Goal: Task Accomplishment & Management: Complete application form

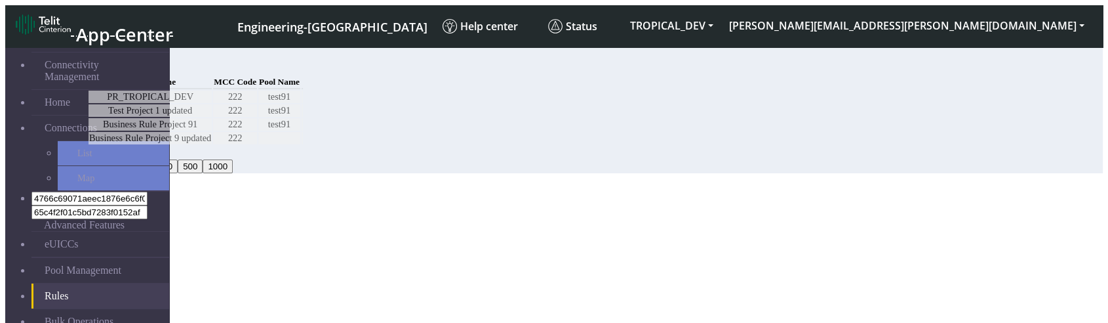
click at [304, 146] on table "Project Name MCC Code Pool Name PR_TROPICAL_DEV 222 test91 Test Project 1 updat…" at bounding box center [195, 109] width 217 height 72
click at [113, 66] on button "Add" at bounding box center [100, 67] width 26 height 14
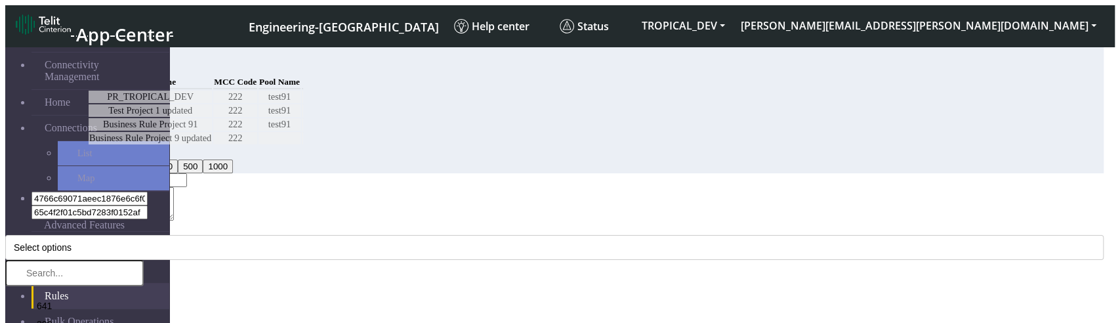
click at [395, 187] on div "Description" at bounding box center [554, 205] width 1098 height 36
click at [187, 173] on input "Project Name *" at bounding box center [129, 180] width 116 height 14
type input "vds"
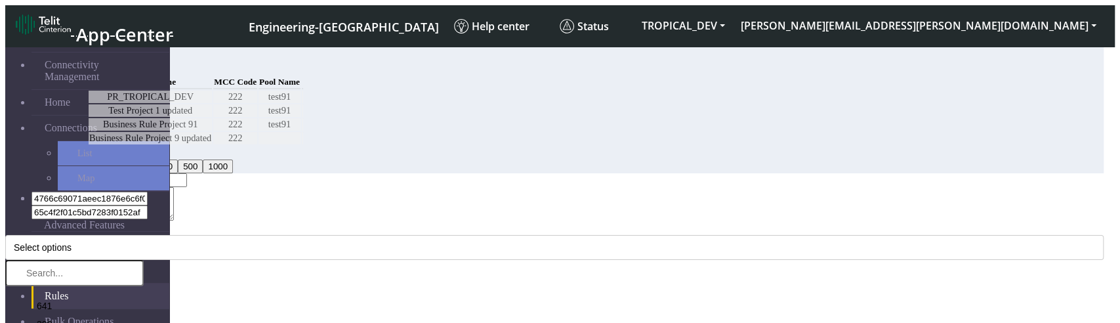
click at [174, 187] on textarea "Description" at bounding box center [113, 203] width 119 height 33
type textarea "fas"
click at [410, 243] on button "Select options" at bounding box center [554, 247] width 1098 height 25
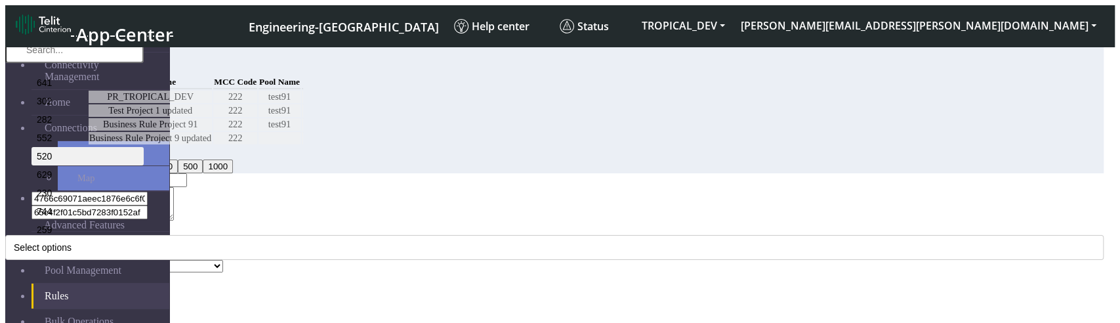
click at [144, 165] on li "520" at bounding box center [87, 156] width 112 height 18
click at [223, 260] on select "Select a pool DNLD_TPP-test-test-1 DNLD_TPP-testing-Mar05 DNLD_TPP-test-apn-tes…" at bounding box center [141, 266] width 163 height 12
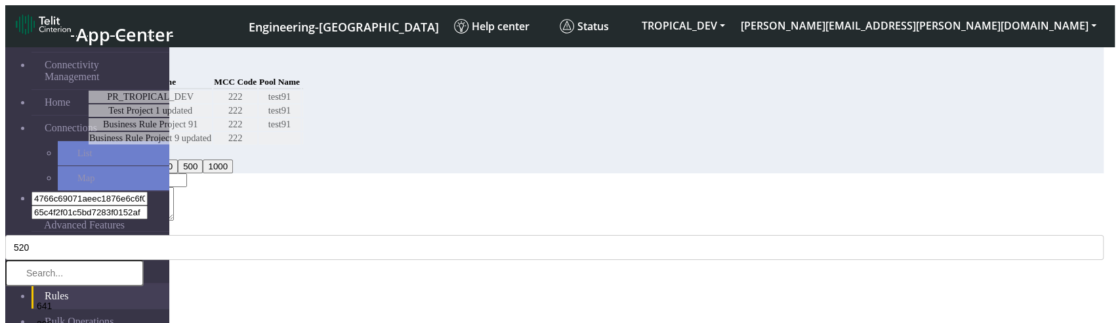
select select "2: Object"
click at [397, 192] on div "Project Name * vds Description fas MCC Codes * 520 641 302 282 552 520 629 230 …" at bounding box center [554, 321] width 1098 height 296
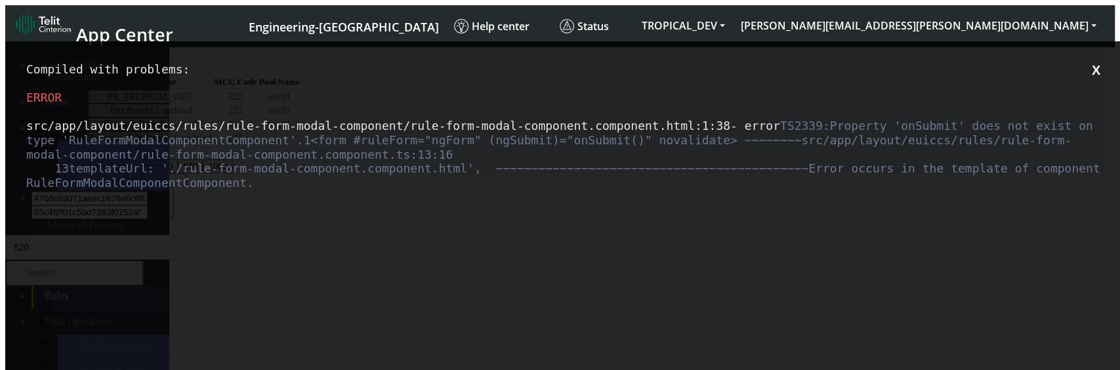
scroll to position [0, 0]
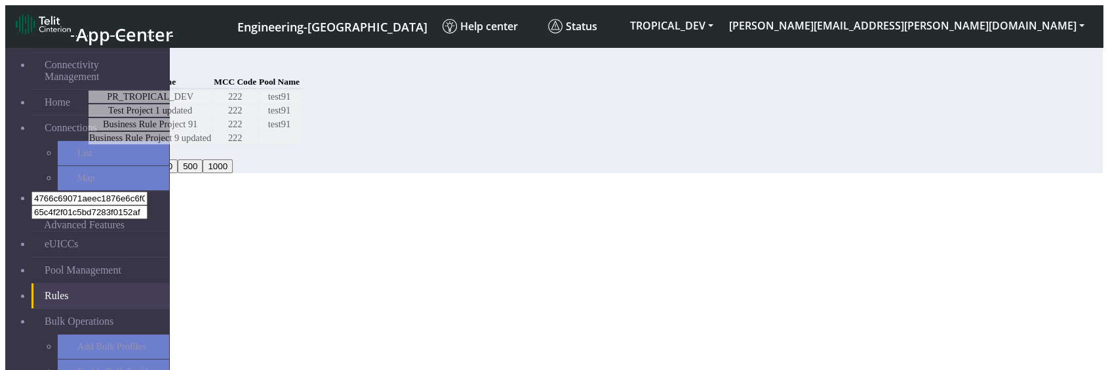
click at [113, 70] on button "Add" at bounding box center [100, 67] width 26 height 14
click at [113, 64] on button "Add" at bounding box center [100, 67] width 26 height 14
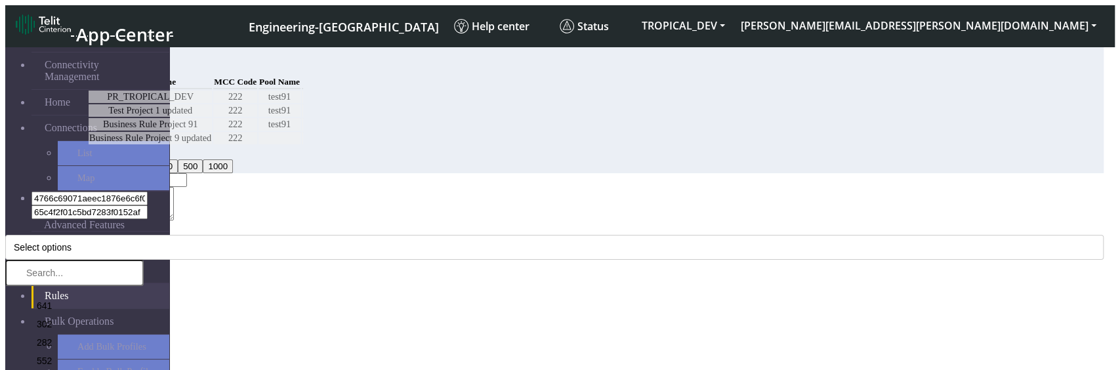
scroll to position [22, 0]
type input "ff"
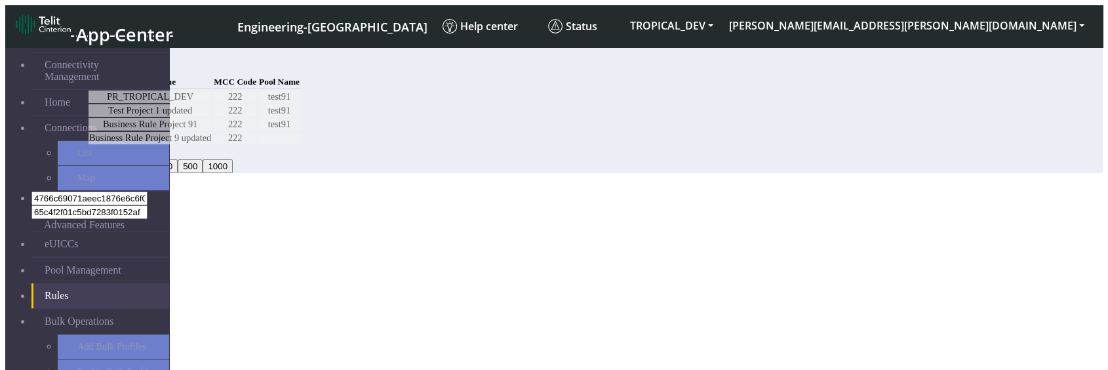
click at [304, 129] on table "Project Name MCC Code Pool Name PR_TROPICAL_DEV 222 test91 Test Project 1 updat…" at bounding box center [195, 109] width 217 height 72
click at [571, 173] on div "20 20 50 100 200 500 1000" at bounding box center [513, 160] width 852 height 28
click at [113, 62] on button "Add" at bounding box center [100, 67] width 26 height 14
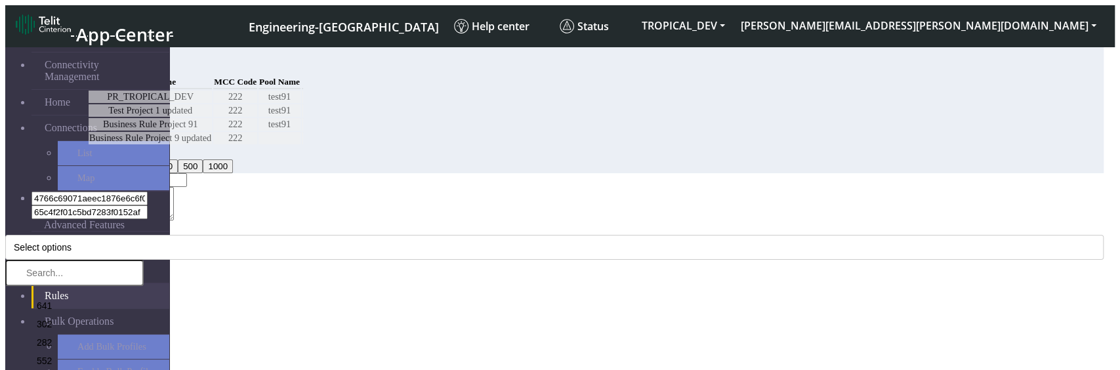
click at [187, 173] on input "Project Name *" at bounding box center [129, 180] width 116 height 14
type input "s"
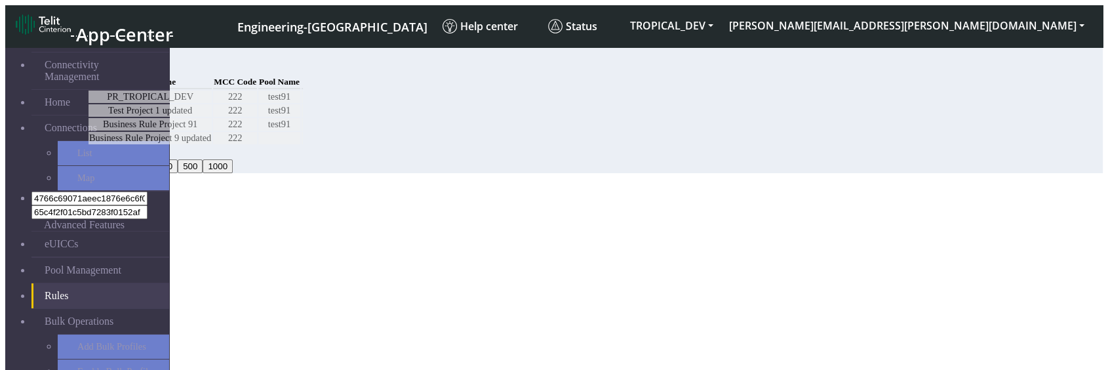
click at [113, 67] on button "Add" at bounding box center [100, 67] width 26 height 14
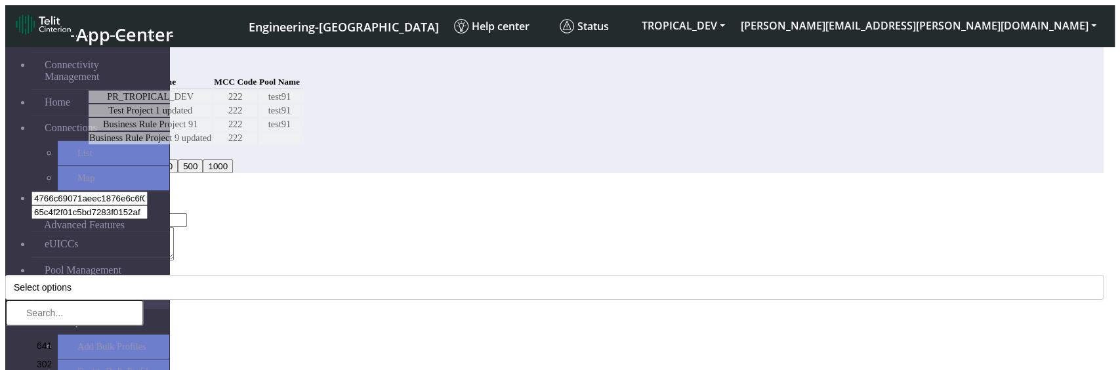
scroll to position [67, 0]
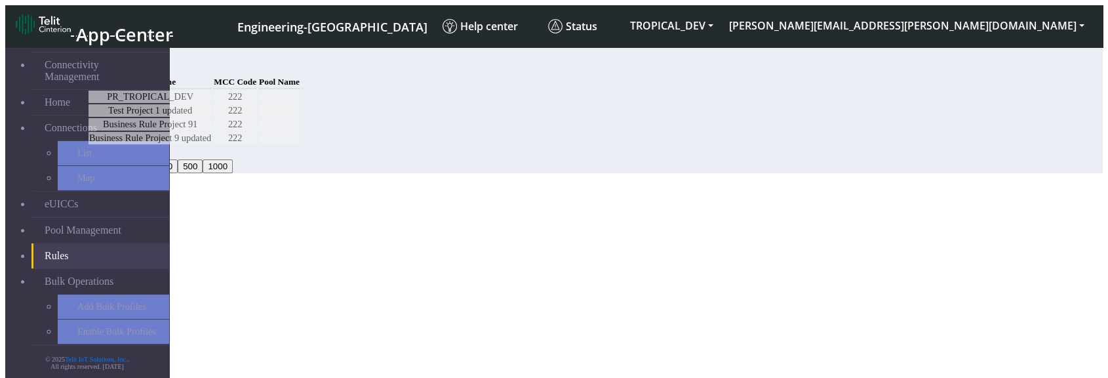
click at [113, 60] on button "Add" at bounding box center [100, 67] width 26 height 14
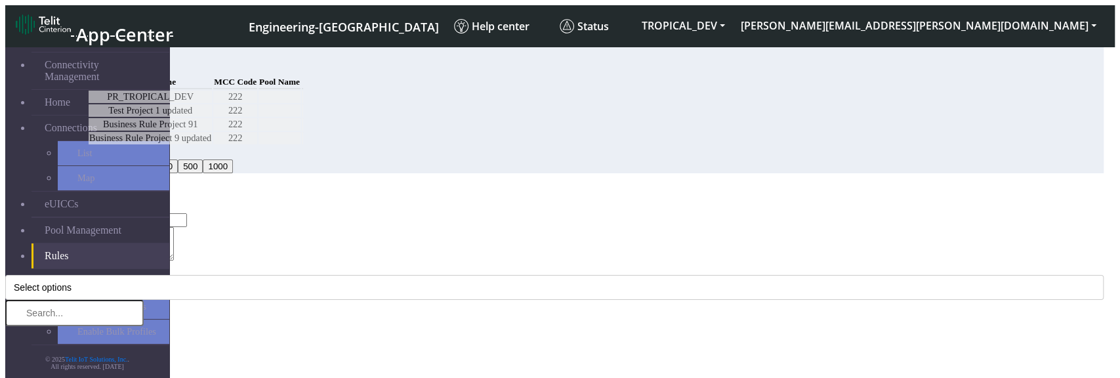
scroll to position [58, 0]
click at [31, 350] on button "Add" at bounding box center [18, 357] width 26 height 14
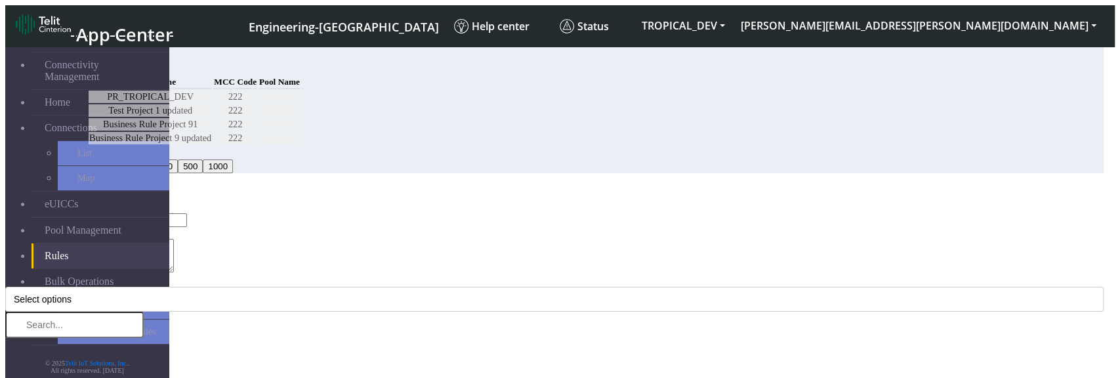
drag, startPoint x: 434, startPoint y: 272, endPoint x: 299, endPoint y: 266, distance: 135.3
click at [299, 266] on ngb-modal-window "Add Rule Project Name * error.requiredProjectName Description MCC Code * Select…" at bounding box center [554, 292] width 1098 height 211
copy div "error.requiredMccCode"
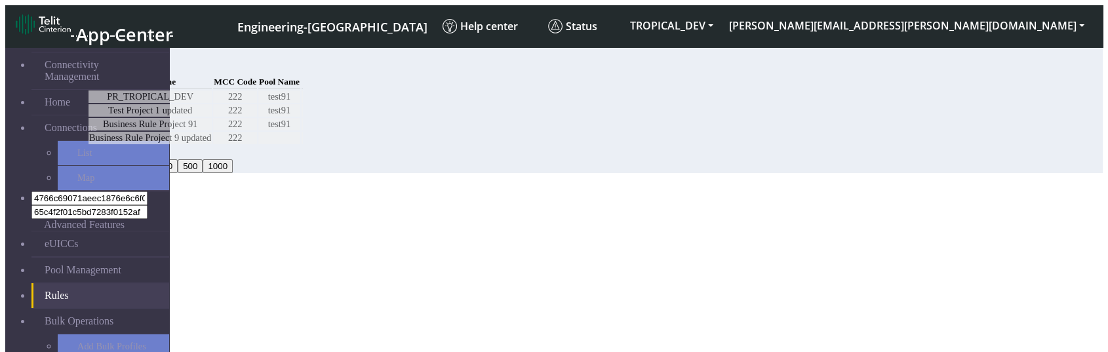
click at [113, 60] on button "Add" at bounding box center [100, 67] width 26 height 14
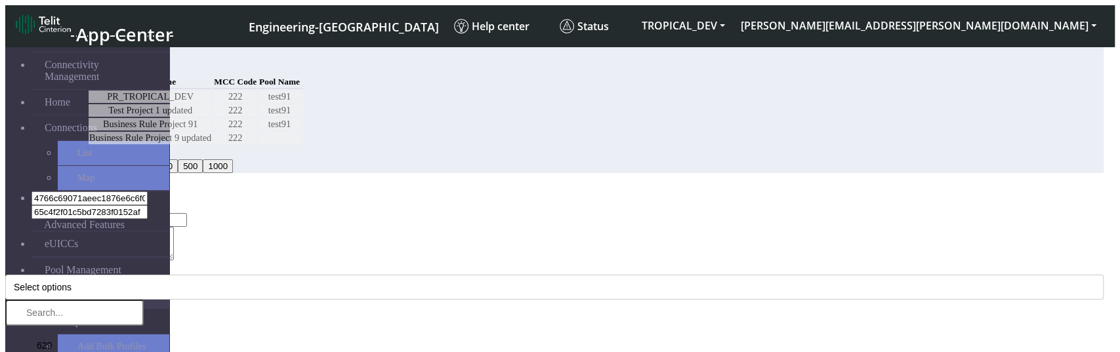
scroll to position [84, 0]
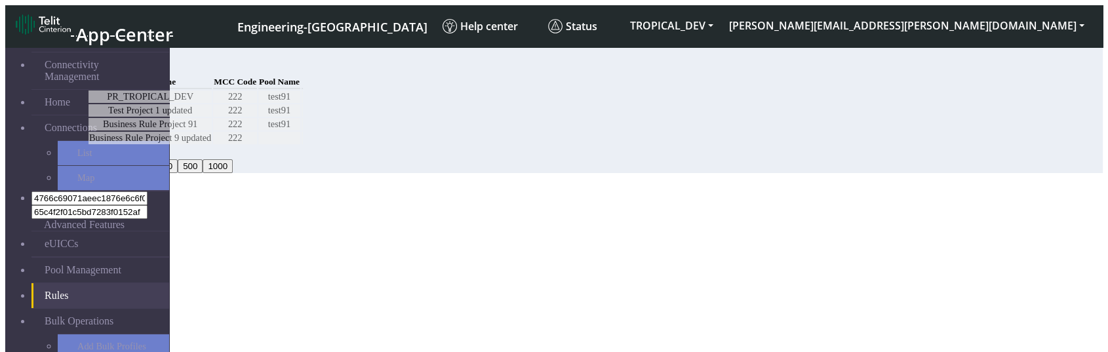
click at [113, 60] on button "Add" at bounding box center [100, 67] width 26 height 14
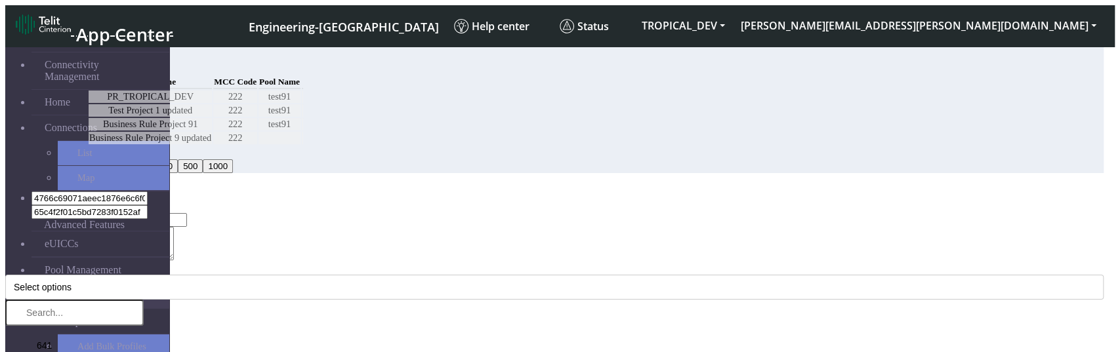
scroll to position [84, 0]
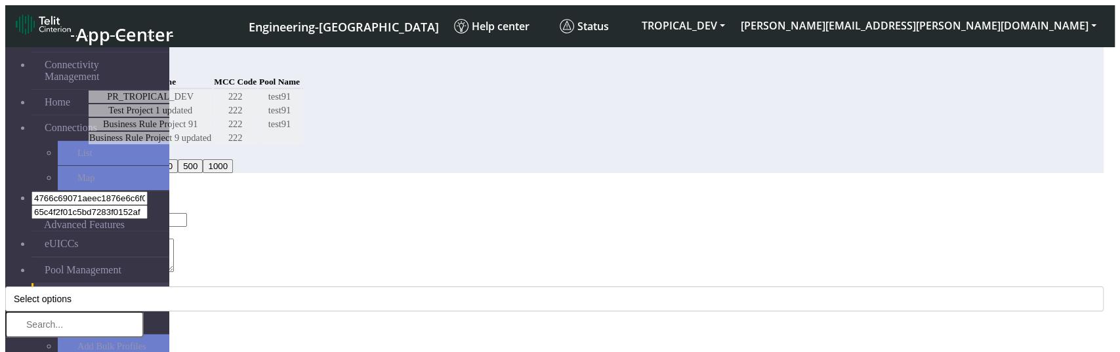
scroll to position [0, 0]
click at [187, 213] on input "Project Name *" at bounding box center [129, 220] width 116 height 14
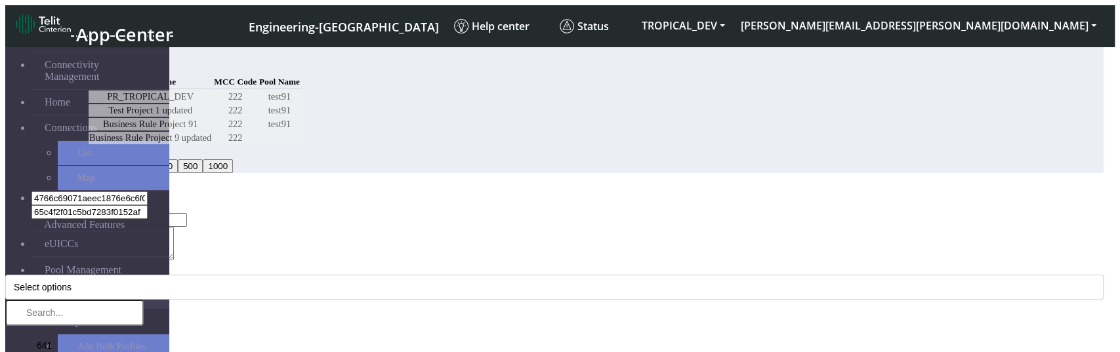
scroll to position [100, 0]
type input "test"
click at [430, 275] on button "Select options" at bounding box center [554, 287] width 1098 height 25
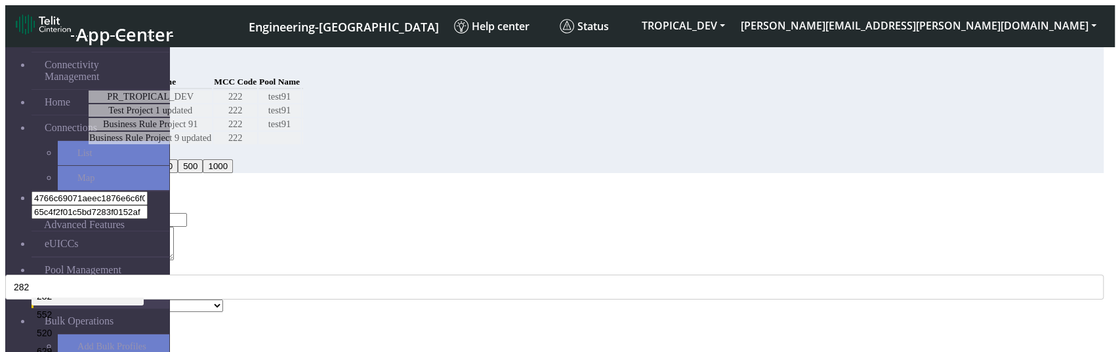
scroll to position [146, 0]
click at [144, 336] on li "259" at bounding box center [87, 345] width 112 height 18
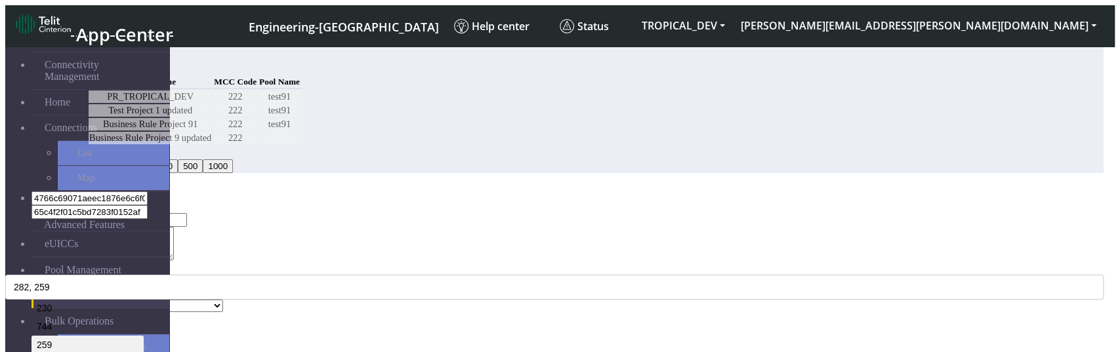
click at [375, 227] on div "Description" at bounding box center [554, 245] width 1098 height 36
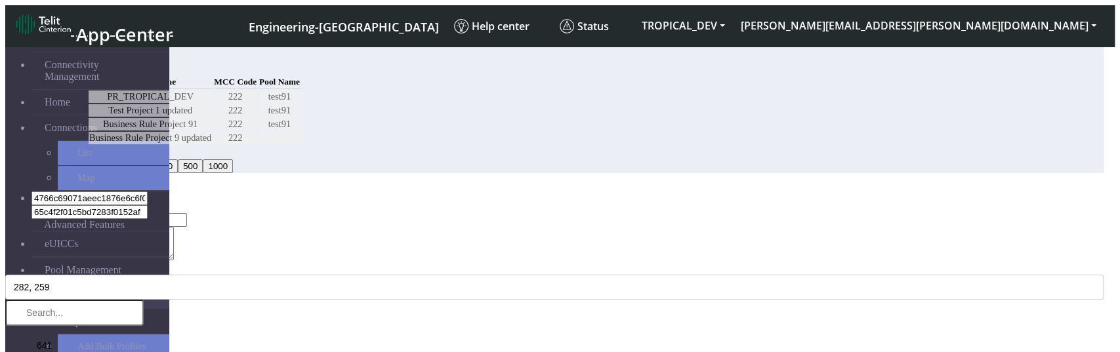
click at [174, 227] on textarea "Description" at bounding box center [113, 243] width 119 height 33
type textarea "Dessc"
select select "12: Object"
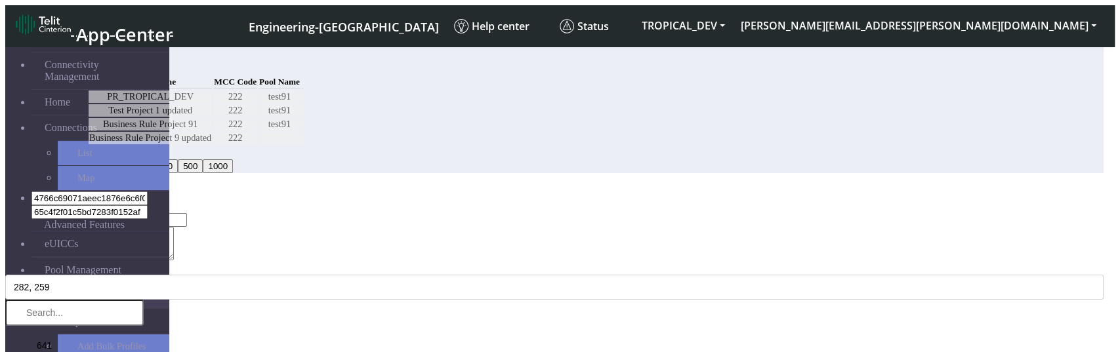
scroll to position [84, 0]
click at [174, 227] on textarea "Dessc" at bounding box center [113, 243] width 119 height 33
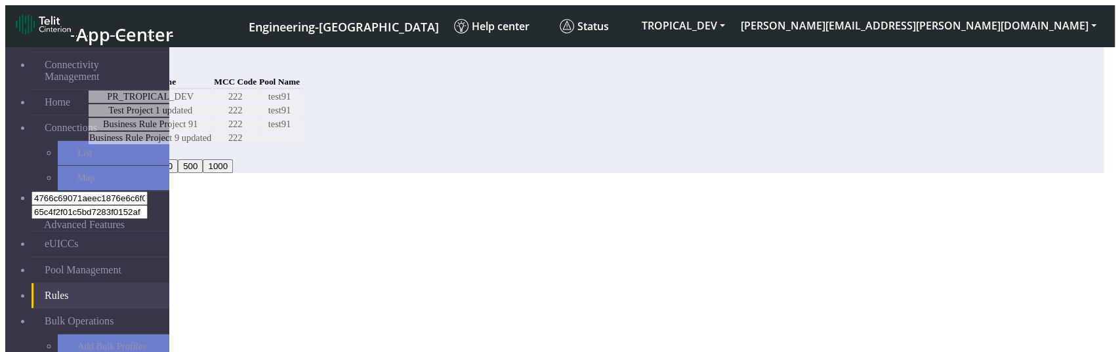
scroll to position [0, 0]
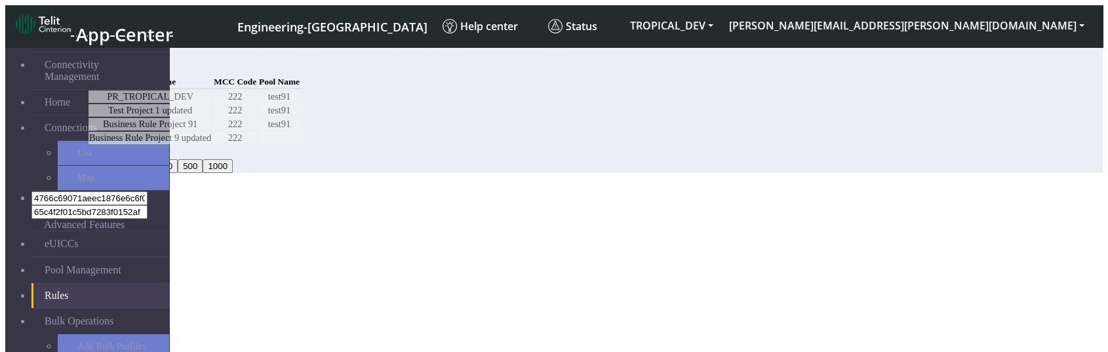
click at [113, 64] on button "Add" at bounding box center [100, 67] width 26 height 14
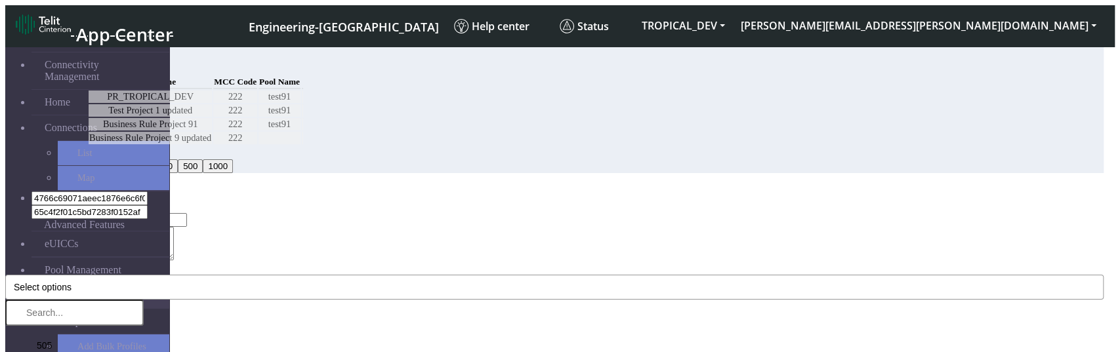
scroll to position [73, 0]
type input "asas"
click at [174, 227] on textarea "Description" at bounding box center [113, 243] width 119 height 33
type textarea "dad"
click at [71, 282] on span "Select options" at bounding box center [43, 287] width 58 height 10
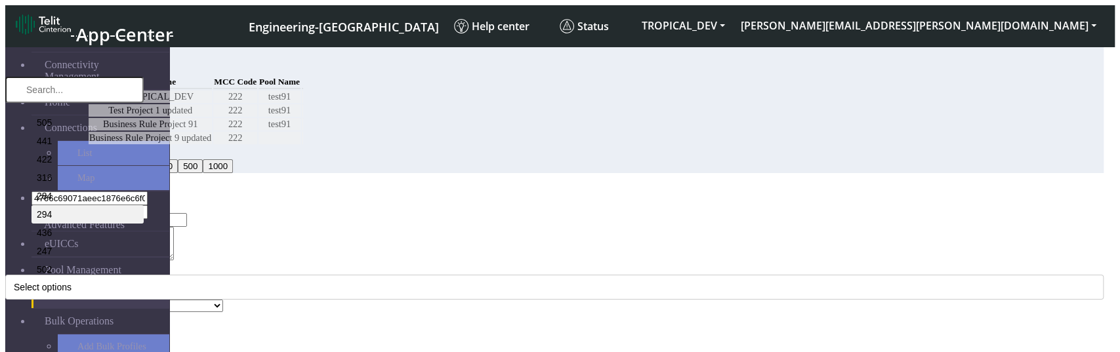
click at [144, 205] on li "294" at bounding box center [87, 214] width 112 height 18
click at [144, 150] on li "422" at bounding box center [87, 159] width 112 height 18
click at [223, 300] on select "Select a Pool DNLD_TPP-test-test-1 DNLD_TPP-testing-[DATE] DNLD_TPP-test-apn-te…" at bounding box center [141, 306] width 163 height 12
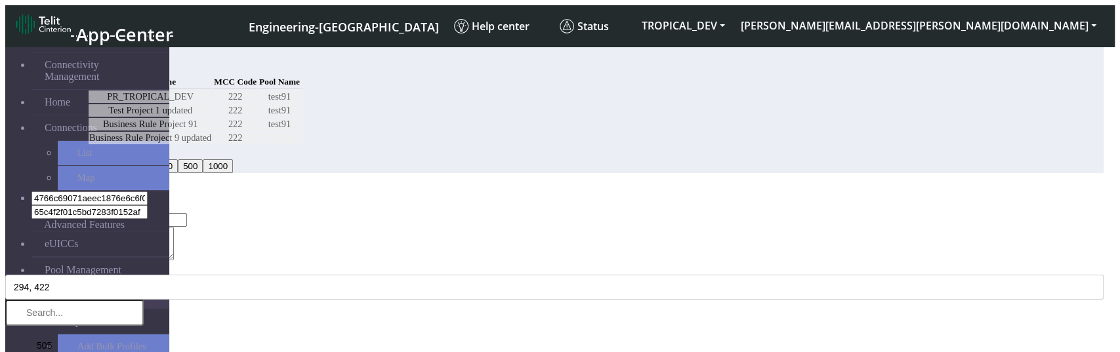
select select "12: Object"
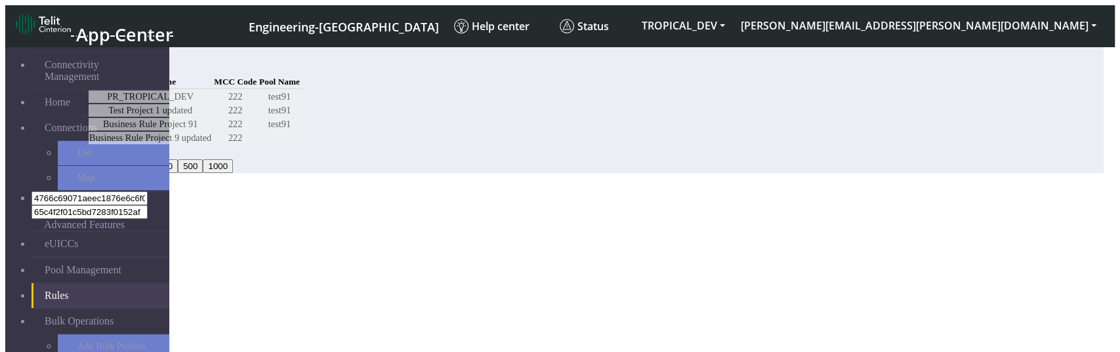
scroll to position [0, 0]
select select "12: Object"
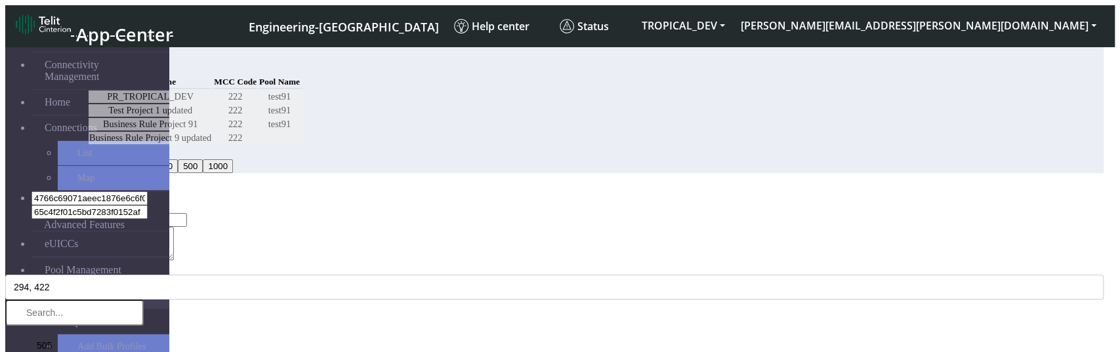
click at [174, 227] on textarea "dad" at bounding box center [113, 243] width 119 height 33
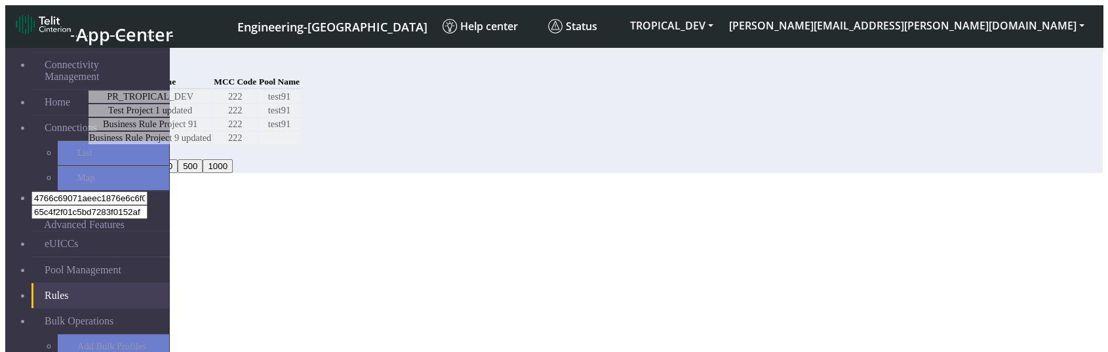
click at [113, 62] on button "Add" at bounding box center [100, 67] width 26 height 14
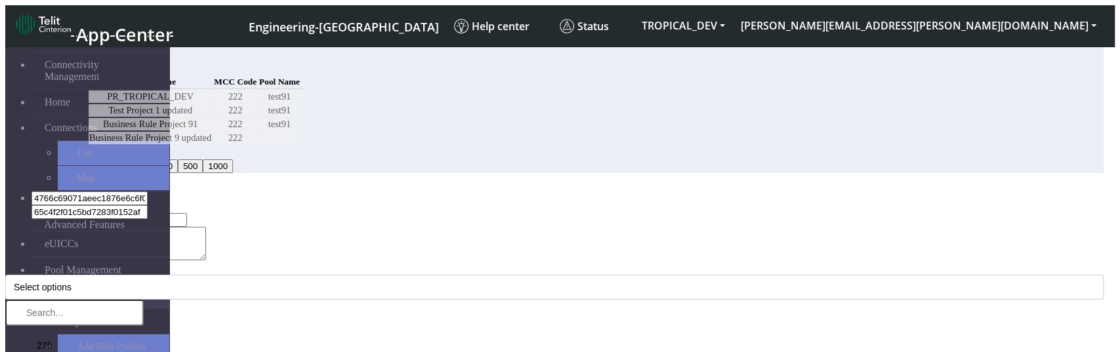
click at [187, 213] on input "Project Name *" at bounding box center [129, 220] width 116 height 14
type input "t"
type input "Test1"
paste textarea "Test1"
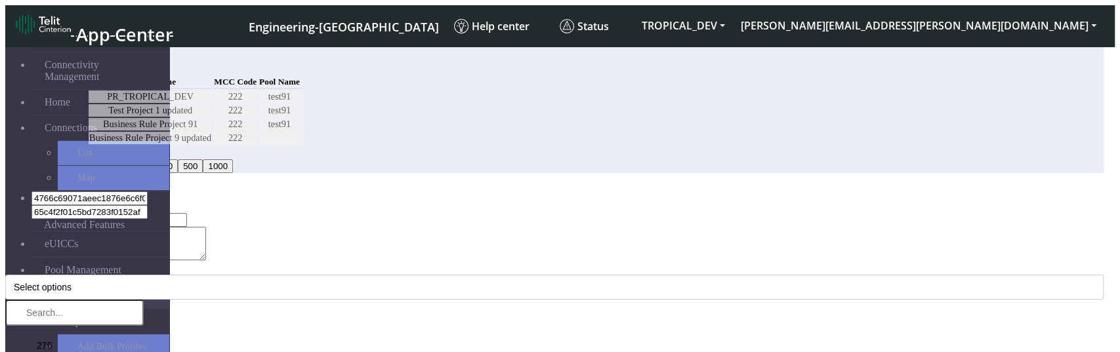
scroll to position [84, 0]
type textarea "Test1D"
click at [402, 275] on button "Select options" at bounding box center [554, 287] width 1098 height 25
click at [144, 334] on li "276" at bounding box center [87, 343] width 112 height 18
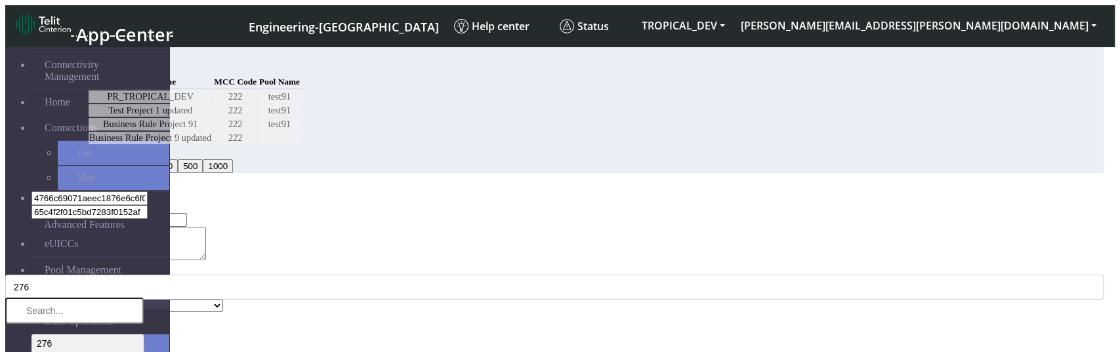
click at [399, 213] on div "Project Name * Test1 Project Description Test1D MCC Code * 276, 704 276 704 440…" at bounding box center [554, 262] width 1098 height 99
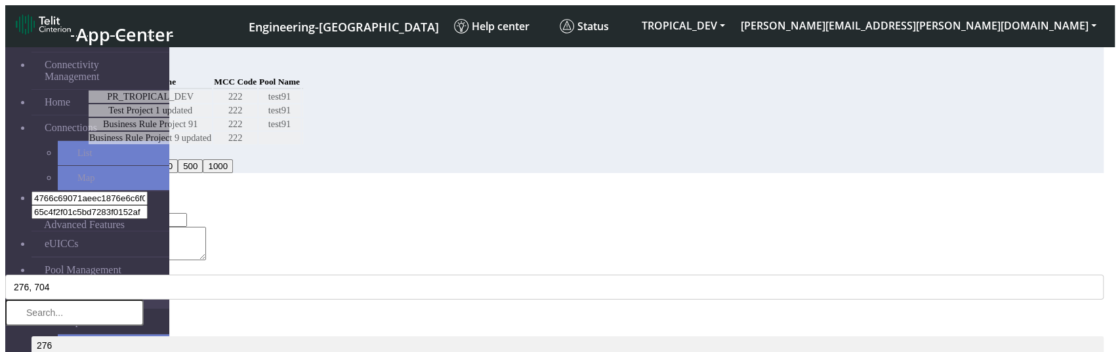
select select "11: Object"
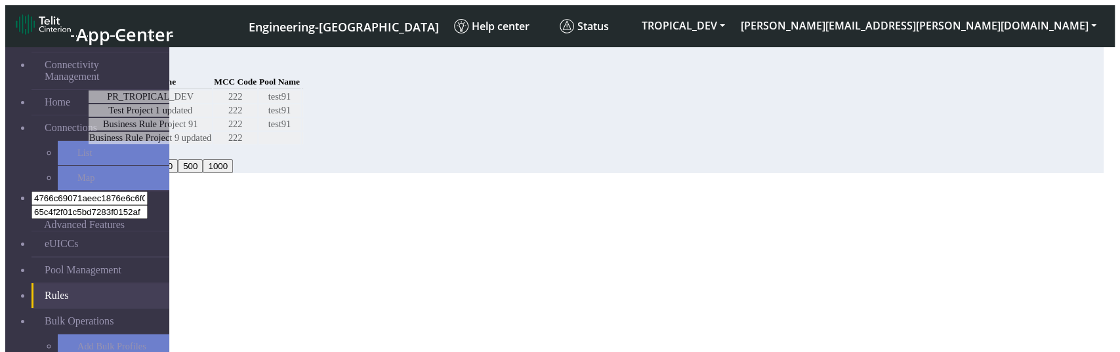
scroll to position [0, 0]
select select "11: Object"
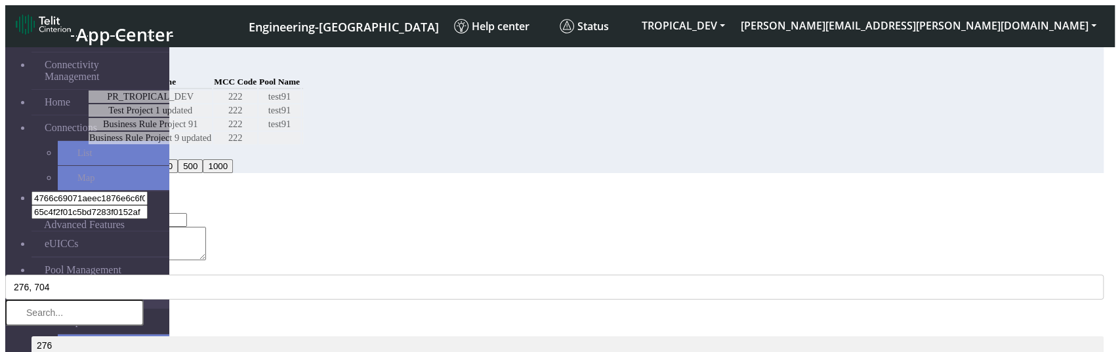
click at [206, 227] on textarea "Test1D" at bounding box center [146, 243] width 119 height 33
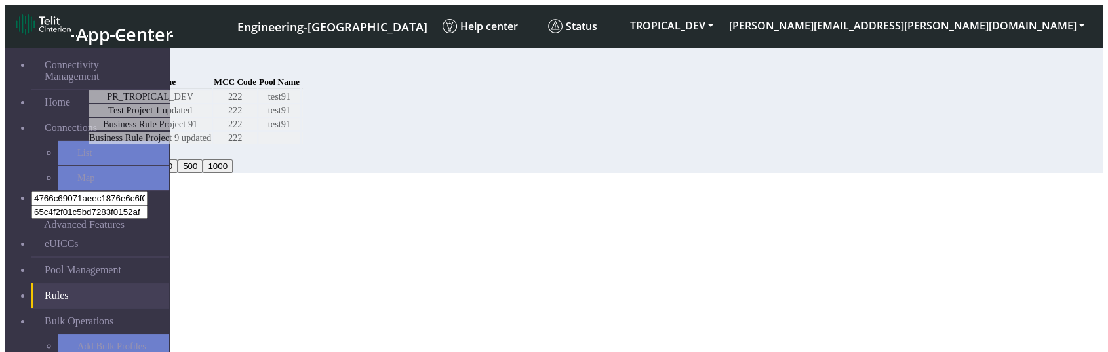
click at [113, 62] on button "Add" at bounding box center [100, 67] width 26 height 14
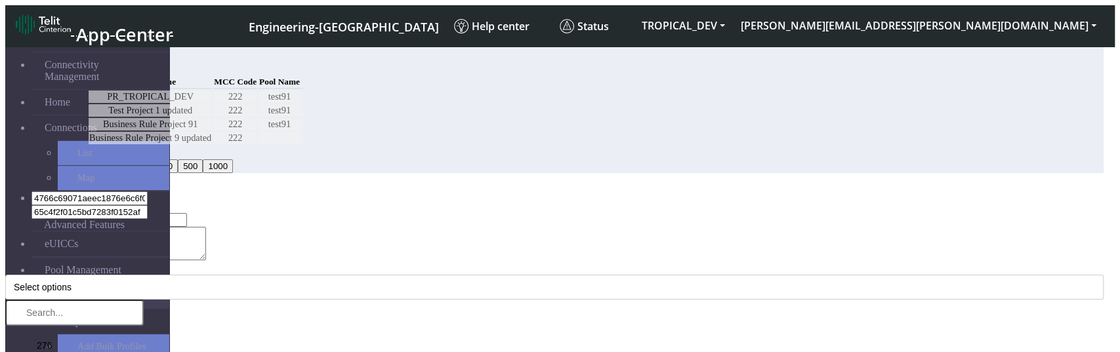
type input "Test1"
paste textarea "Test1"
type textarea "Test1D"
click at [399, 275] on button "Select options" at bounding box center [554, 287] width 1098 height 25
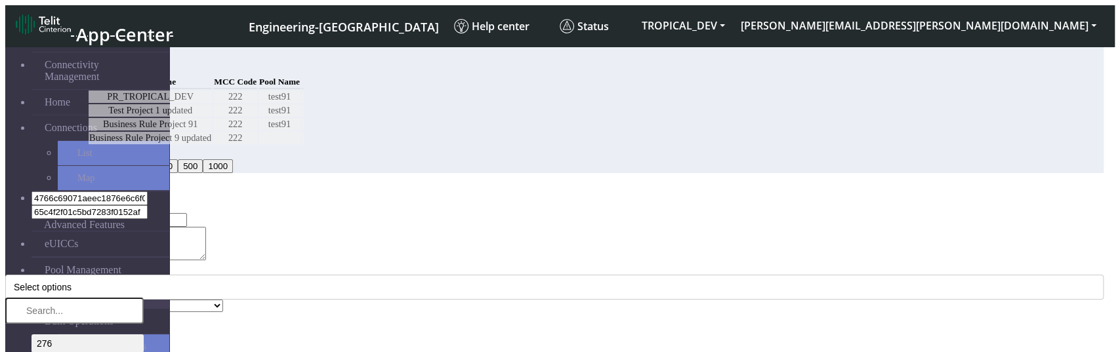
click at [144, 334] on li "276" at bounding box center [87, 343] width 112 height 18
click at [451, 263] on div "MCC Code * 276, 704 276 704 440 626 544 652 724 901 621 436 412 283 650 631 370…" at bounding box center [554, 281] width 1098 height 37
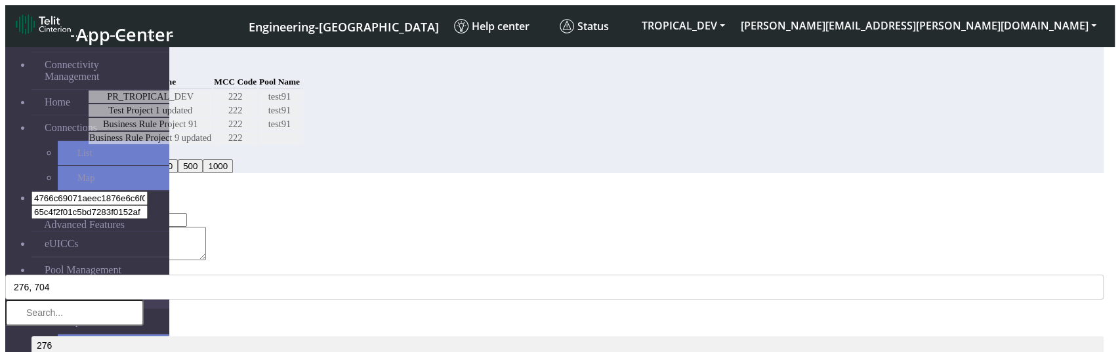
select select "8: Object"
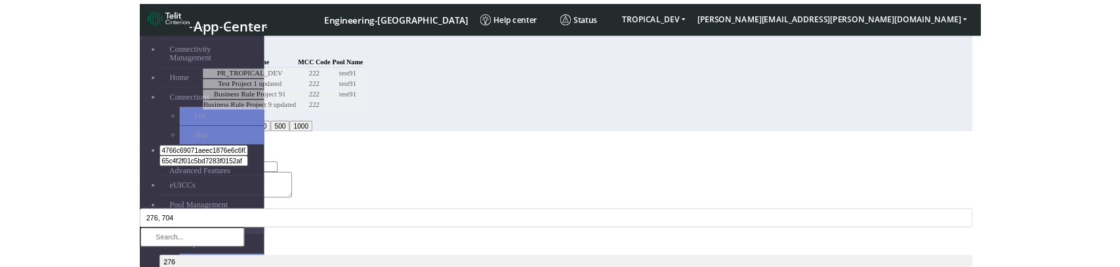
scroll to position [0, 0]
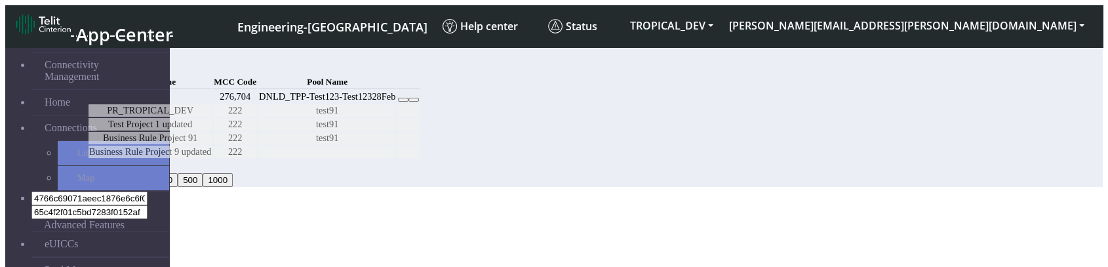
click at [113, 61] on button "Add" at bounding box center [100, 67] width 26 height 14
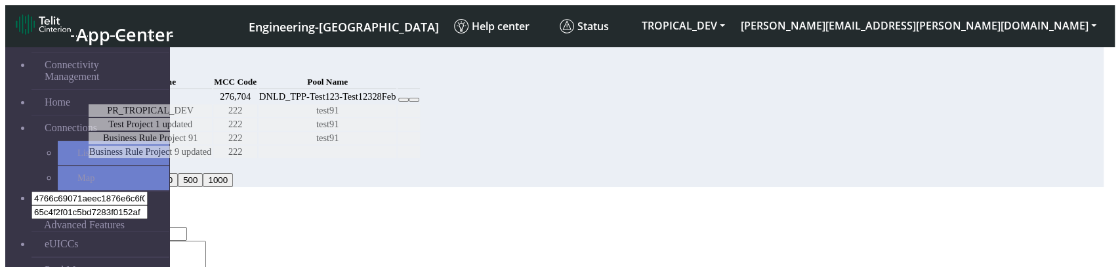
scroll to position [169, 0]
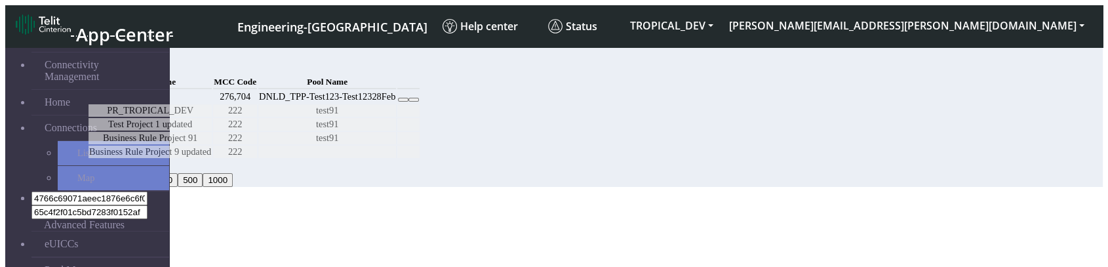
click at [403, 100] on icon at bounding box center [403, 100] width 0 height 0
select select "8: Object"
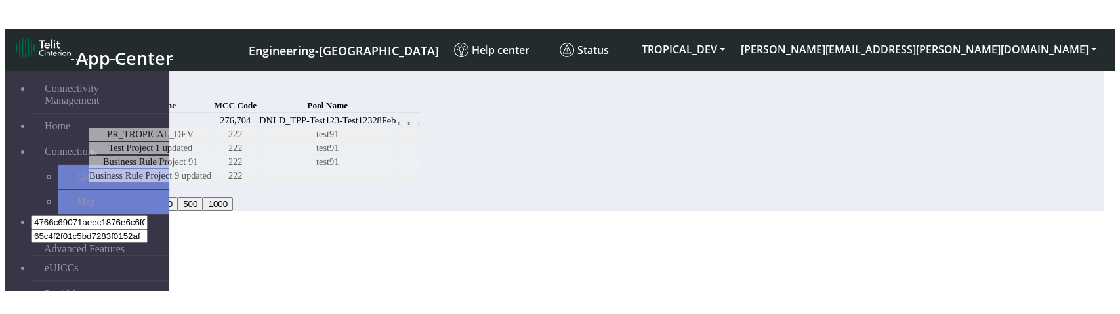
scroll to position [85, 0]
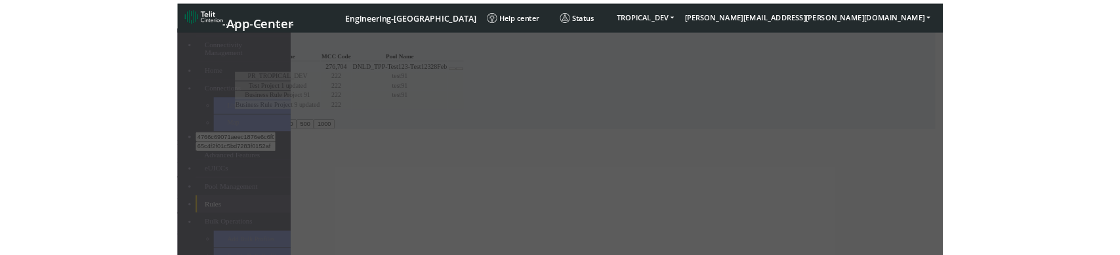
scroll to position [0, 0]
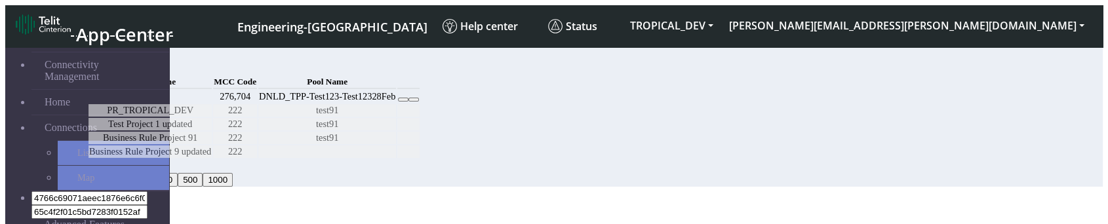
click at [414, 100] on icon at bounding box center [414, 100] width 0 height 0
click at [396, 103] on td "DNLD_TPP-Test123-Test12328Feb" at bounding box center [327, 97] width 138 height 12
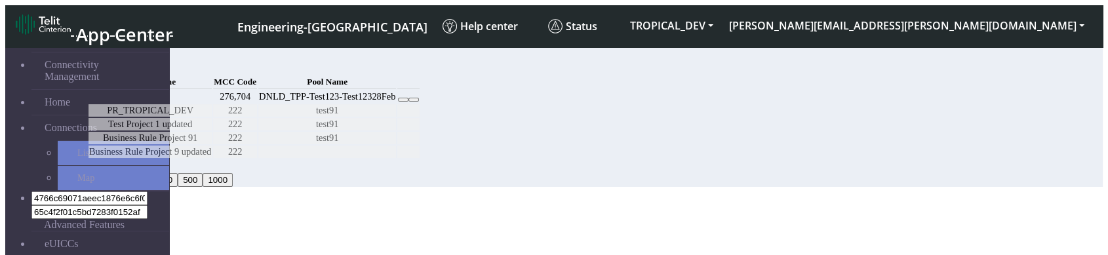
click at [403, 100] on icon at bounding box center [403, 100] width 0 height 0
select select "8: Object"
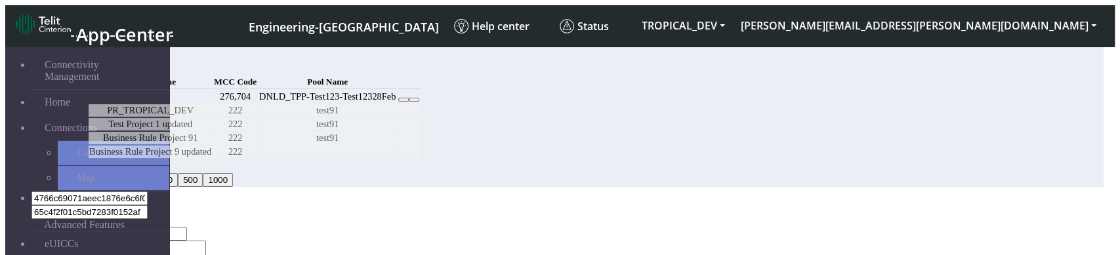
type input "Test11"
click at [206, 241] on textarea "Test1D" at bounding box center [146, 257] width 119 height 33
type textarea "Test1DD"
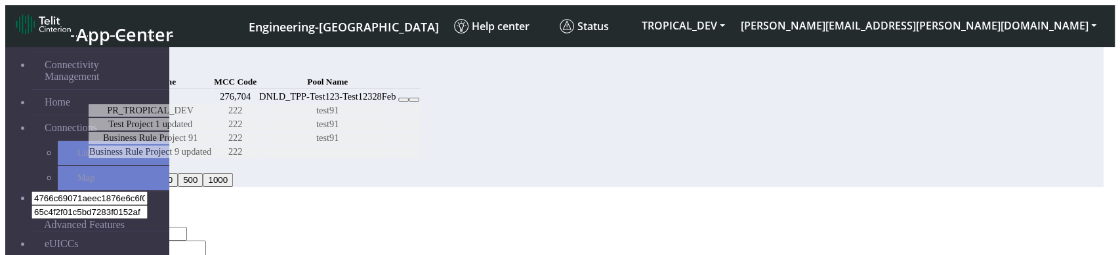
select select "1: Object"
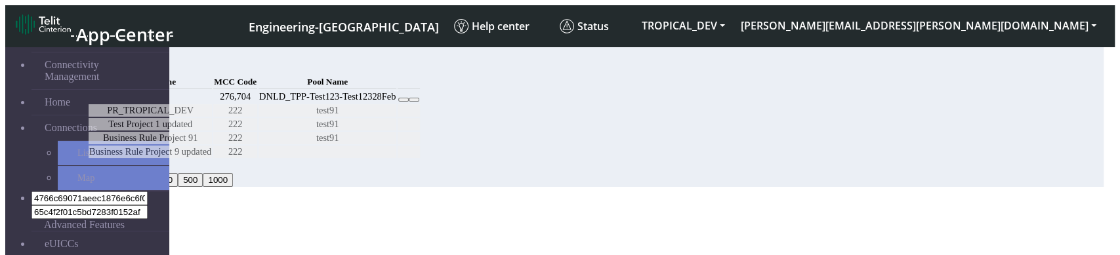
scroll to position [81, 0]
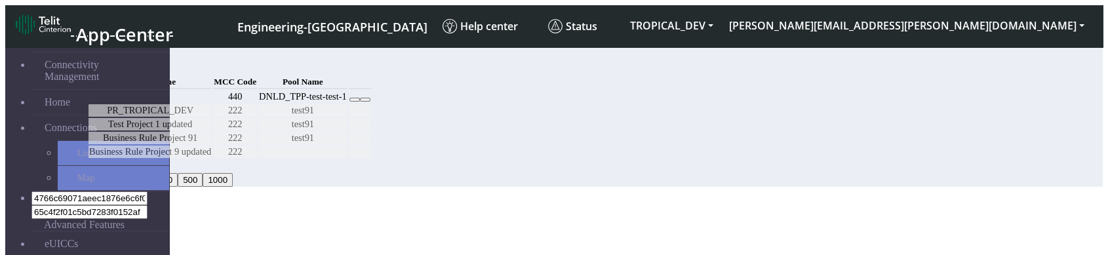
click at [355, 100] on icon at bounding box center [355, 100] width 0 height 0
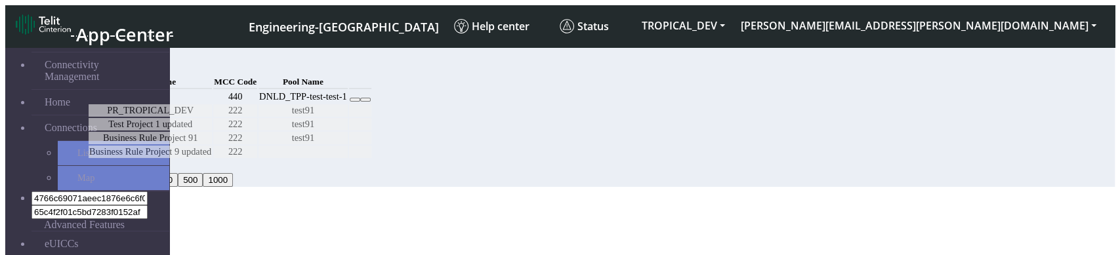
select select "1: Object"
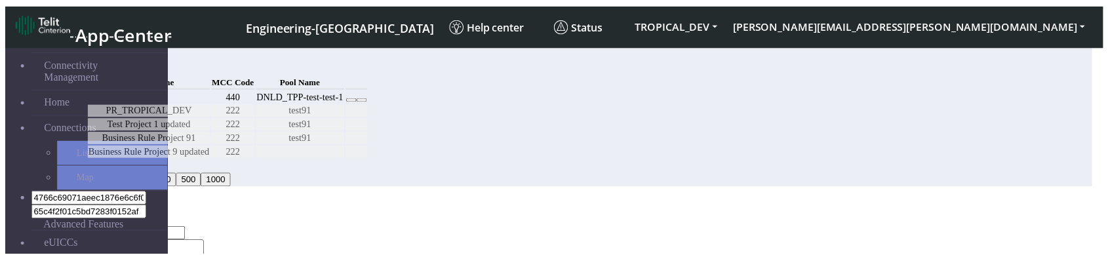
scroll to position [181, 0]
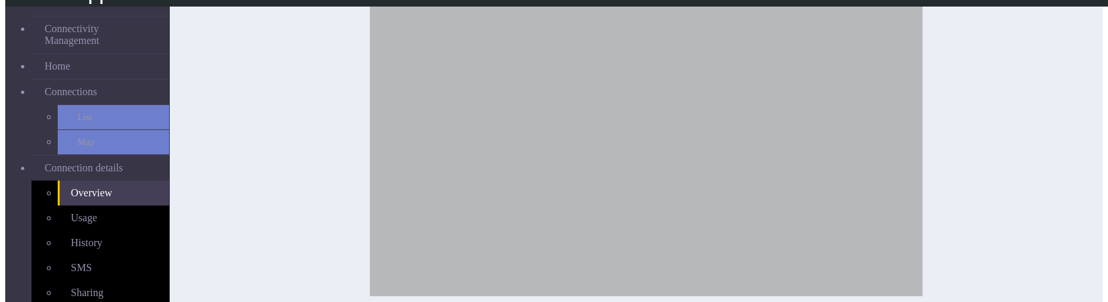
scroll to position [582, 0]
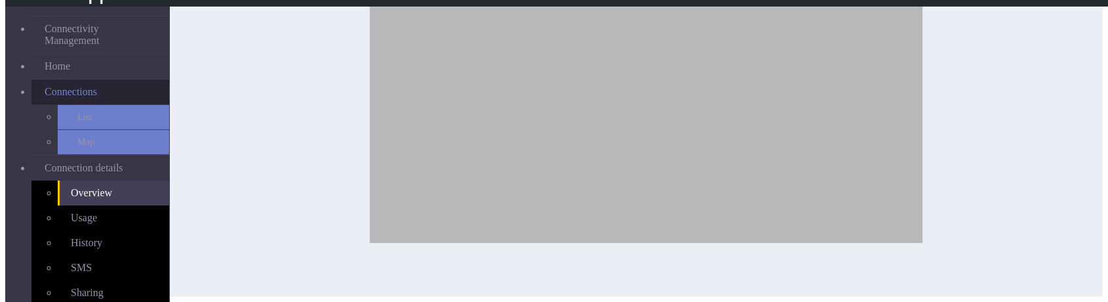
click at [73, 86] on span "Connections" at bounding box center [71, 92] width 52 height 12
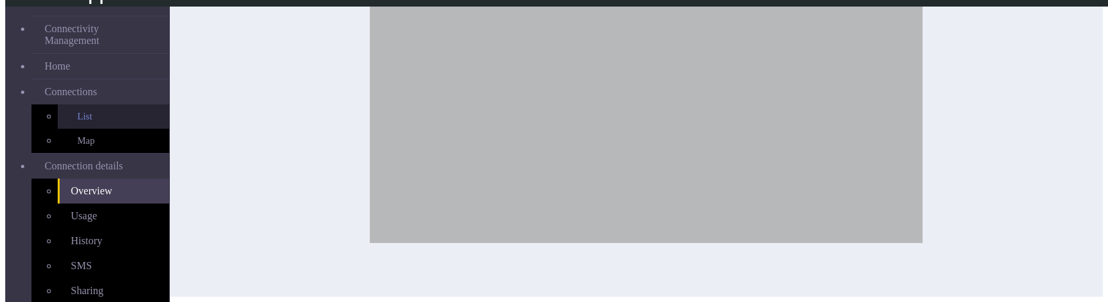
click at [66, 104] on link "List" at bounding box center [113, 116] width 111 height 24
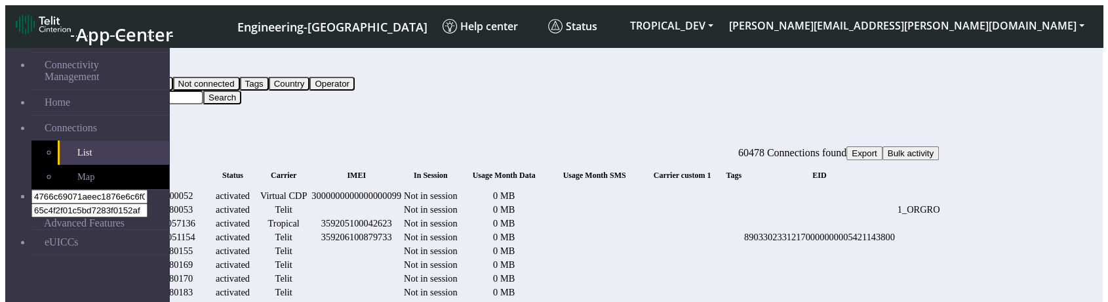
click at [121, 64] on button "Query" at bounding box center [104, 70] width 34 height 14
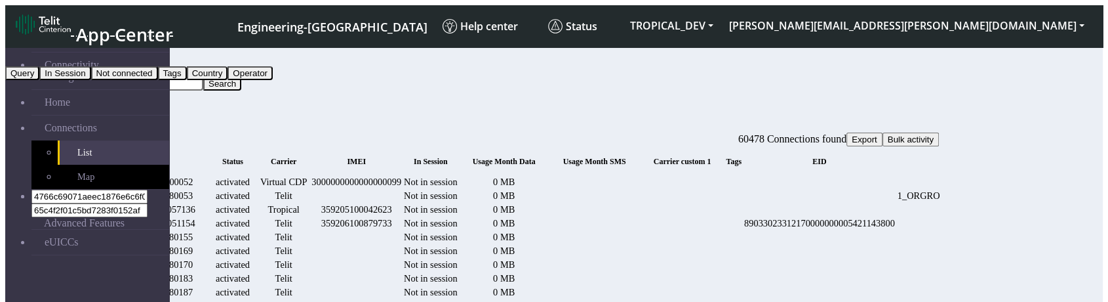
click at [158, 80] on button "Not connected" at bounding box center [124, 73] width 67 height 14
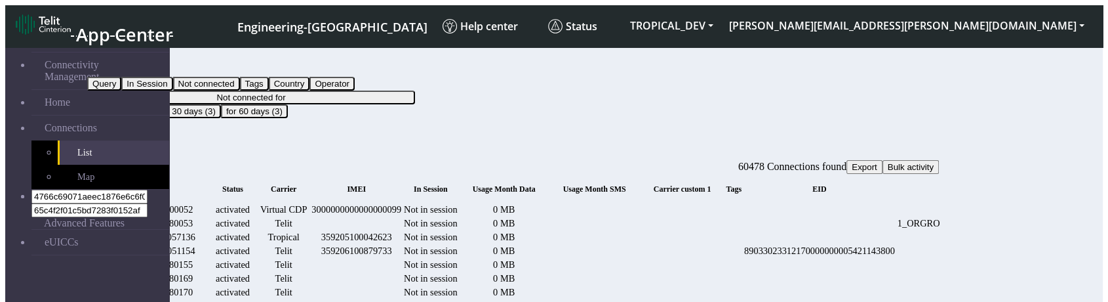
click at [415, 91] on button "Not connected for" at bounding box center [251, 98] width 328 height 14
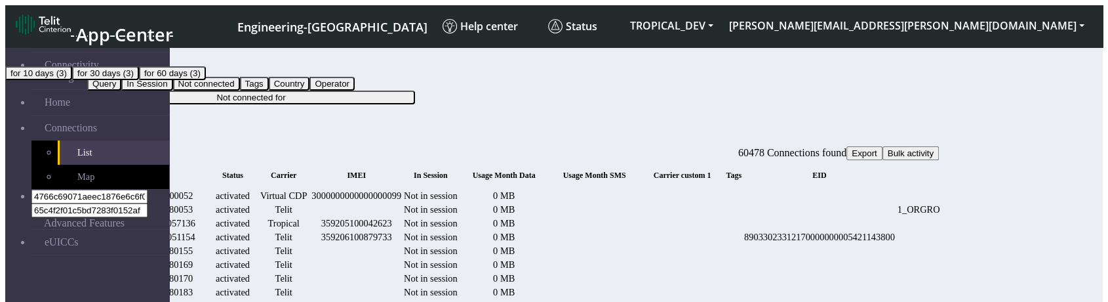
click at [72, 80] on button "for 10 days (3)" at bounding box center [38, 73] width 67 height 14
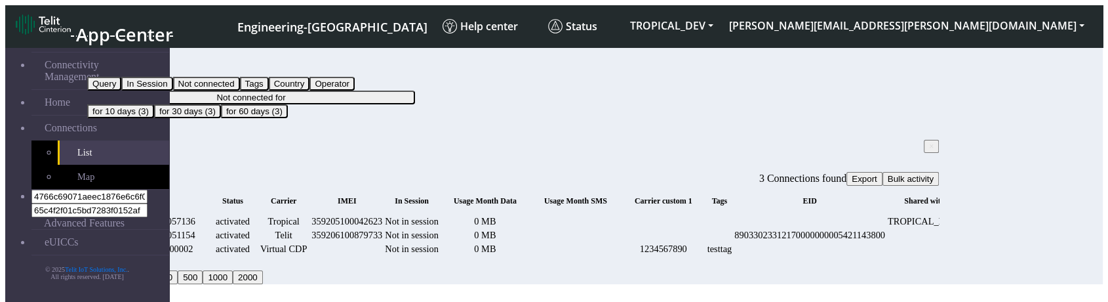
click at [466, 37] on nav "App Center Engineering-[GEOGRAPHIC_DATA] Help center Status TROPICAL_DEV [PERSO…" at bounding box center [554, 26] width 1098 height 42
click at [415, 91] on button "Not connected for" at bounding box center [251, 98] width 328 height 14
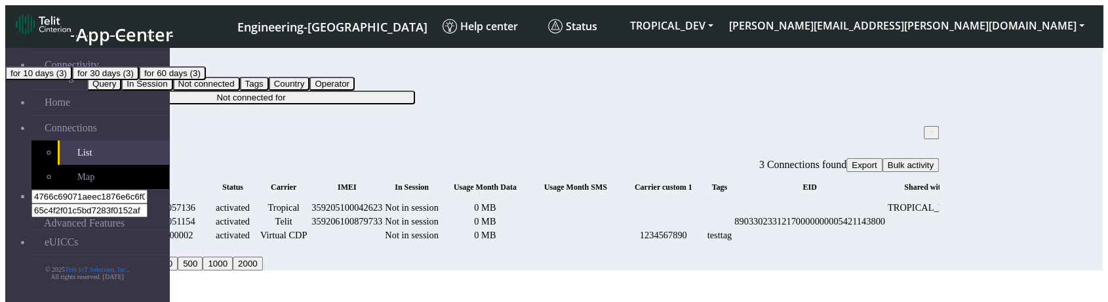
click at [900, 80] on div "Filter by Not connected Query In Session Not connected Tags Country Operator No…" at bounding box center [513, 77] width 852 height 53
